Goal: Task Accomplishment & Management: Complete application form

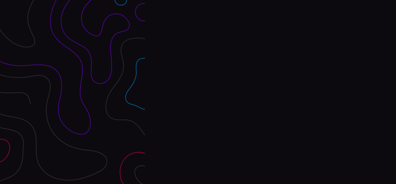
click at [198, 92] on div "Interpres Baseline & prioritize your security posture Email Login Visit Website" at bounding box center [270, 92] width 251 height 184
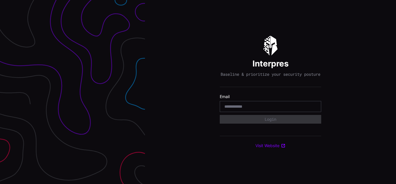
click at [198, 92] on div "Interpres Baseline & prioritize your security posture Email Login Visit Website" at bounding box center [270, 92] width 251 height 184
